Goal: Information Seeking & Learning: Learn about a topic

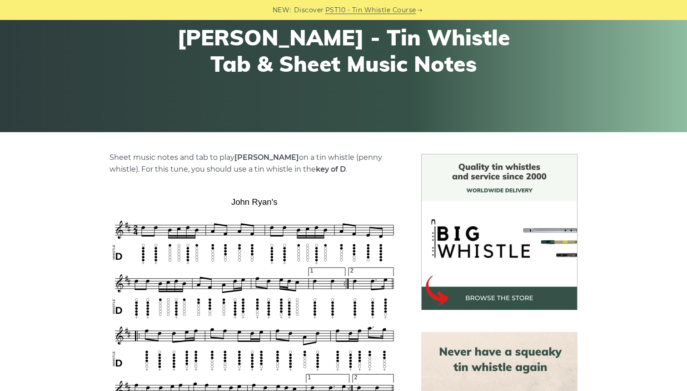
scroll to position [251, 0]
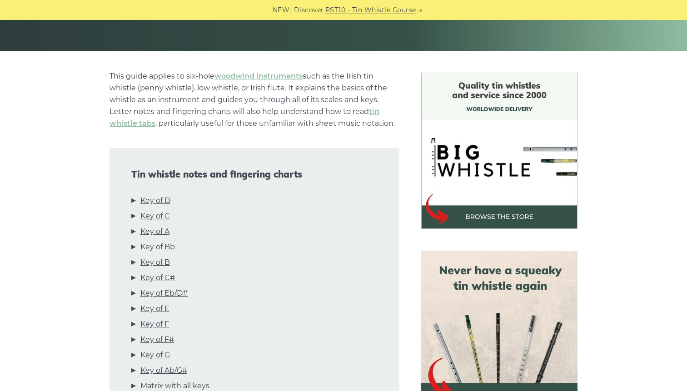
scroll to position [339, 0]
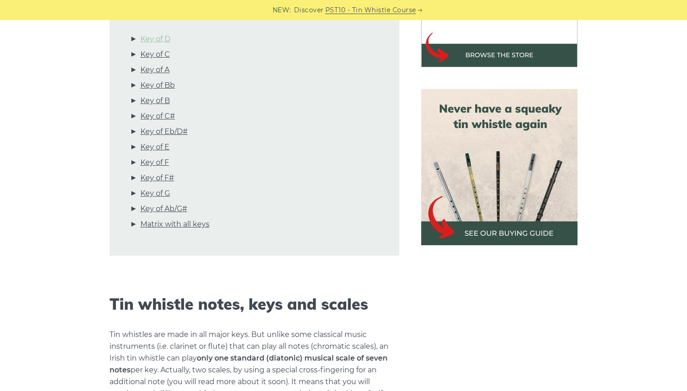
click at [158, 40] on link "Key of D" at bounding box center [155, 39] width 30 height 12
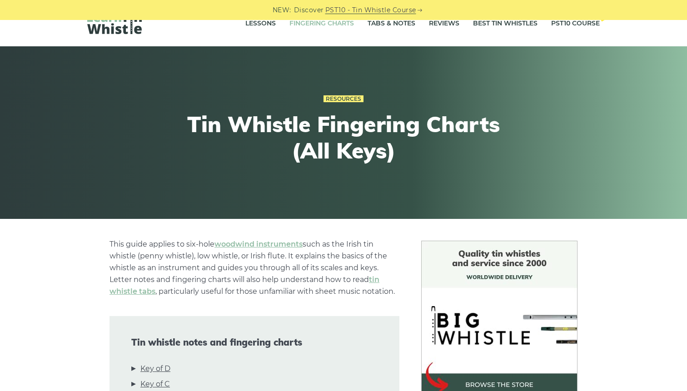
scroll to position [0, 0]
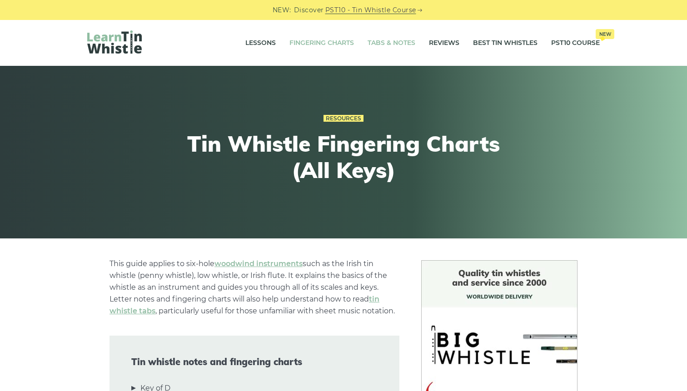
click at [392, 48] on link "Tabs & Notes" at bounding box center [392, 43] width 48 height 23
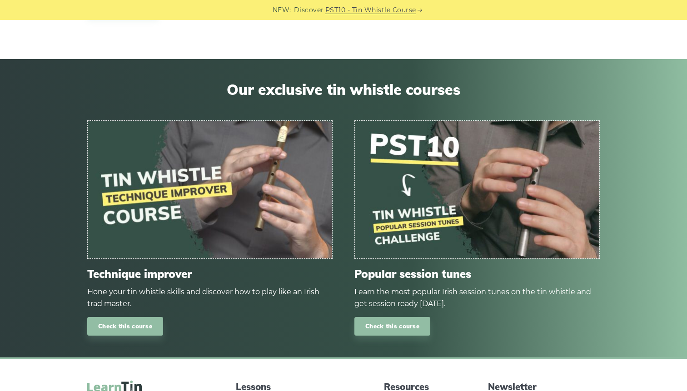
scroll to position [1129, 0]
